Goal: Navigation & Orientation: Go to known website

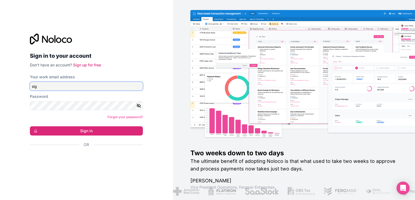
click at [95, 89] on input "sig" at bounding box center [86, 86] width 113 height 9
type input "[EMAIL_ADDRESS][DOMAIN_NAME]"
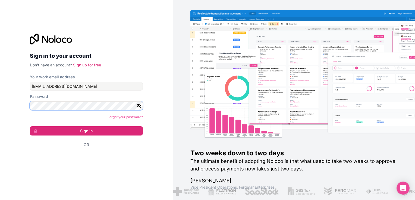
click at [30, 126] on button "Sign in" at bounding box center [86, 130] width 113 height 9
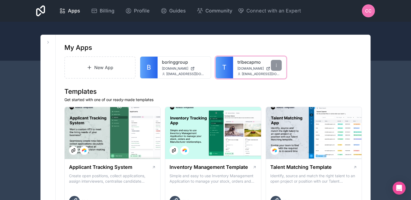
click at [233, 68] on div "tribecapmo [DOMAIN_NAME] [EMAIL_ADDRESS][DOMAIN_NAME]" at bounding box center [259, 68] width 53 height 22
click at [227, 68] on link "T" at bounding box center [223, 68] width 17 height 22
